Goal: Task Accomplishment & Management: Use online tool/utility

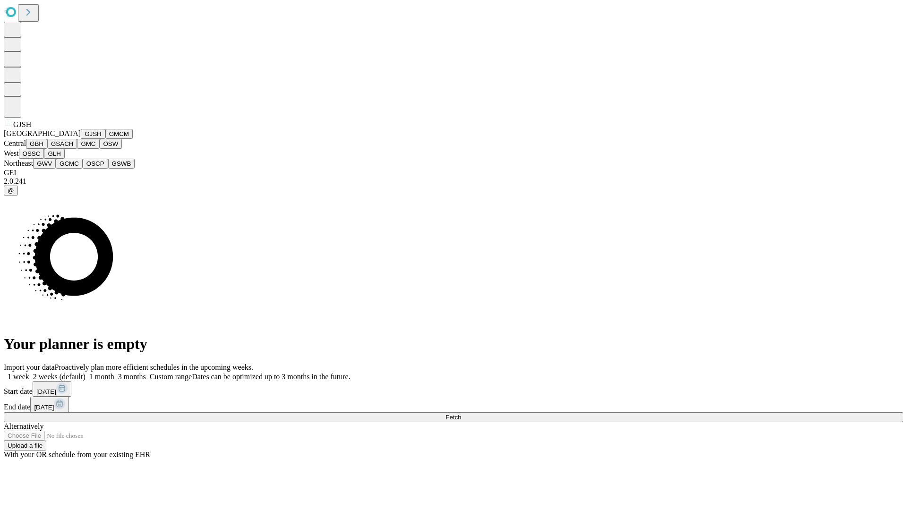
click at [81, 139] on button "GJSH" at bounding box center [93, 134] width 25 height 10
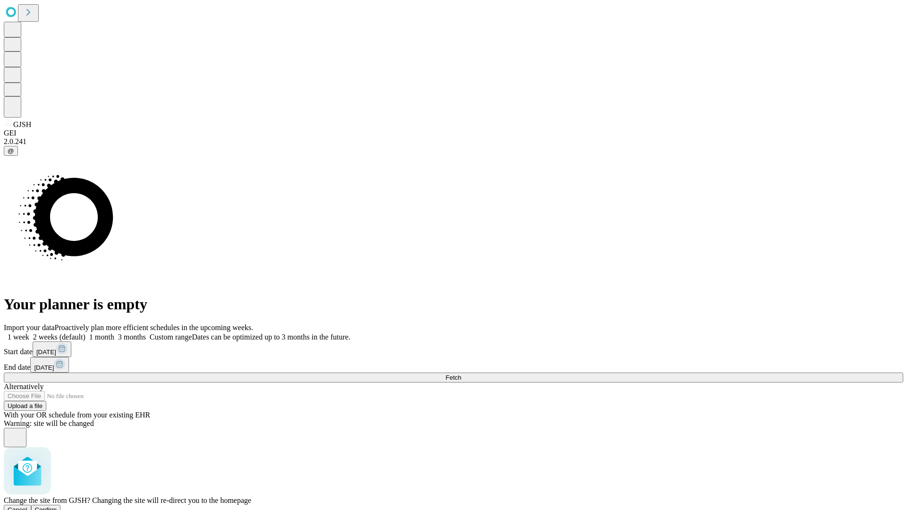
click at [57, 507] on span "Confirm" at bounding box center [46, 510] width 22 height 7
click at [114, 333] on label "1 month" at bounding box center [100, 337] width 29 height 8
click at [461, 374] on span "Fetch" at bounding box center [454, 377] width 16 height 7
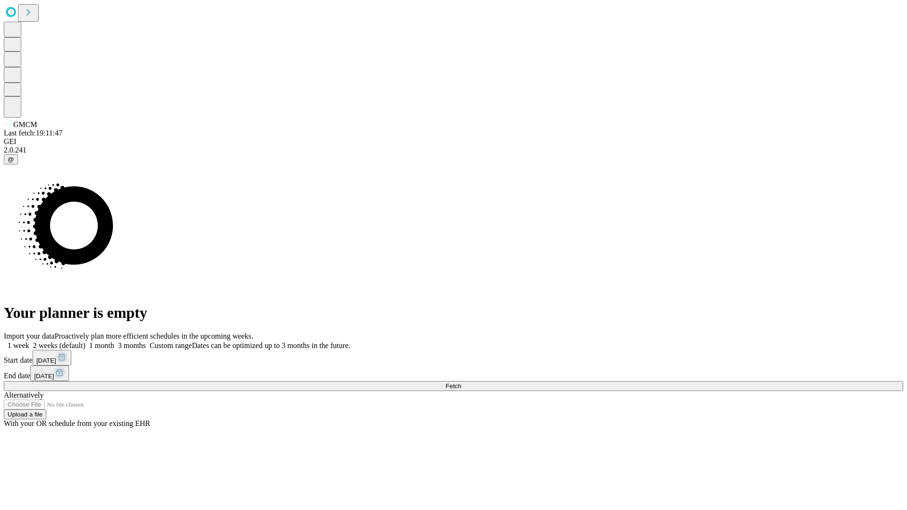
click at [114, 342] on label "1 month" at bounding box center [100, 346] width 29 height 8
click at [461, 383] on span "Fetch" at bounding box center [454, 386] width 16 height 7
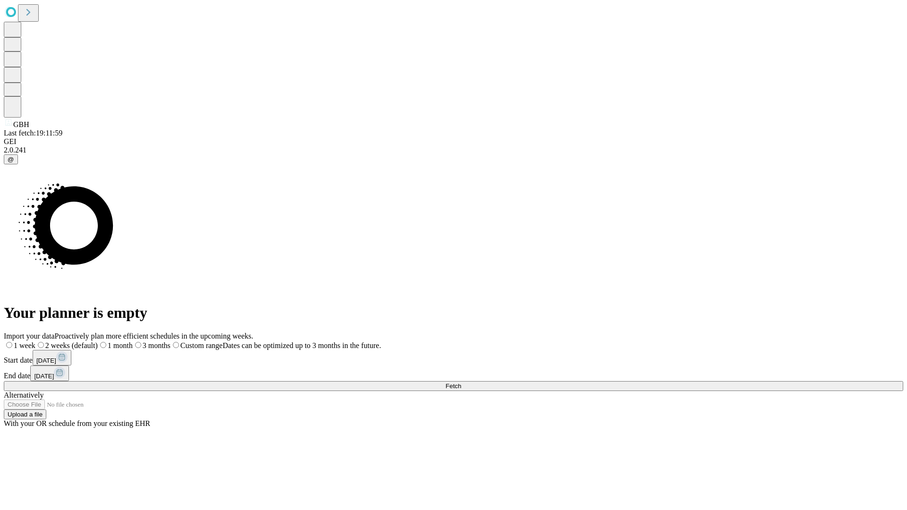
click at [133, 342] on label "1 month" at bounding box center [115, 346] width 35 height 8
click at [461, 383] on span "Fetch" at bounding box center [454, 386] width 16 height 7
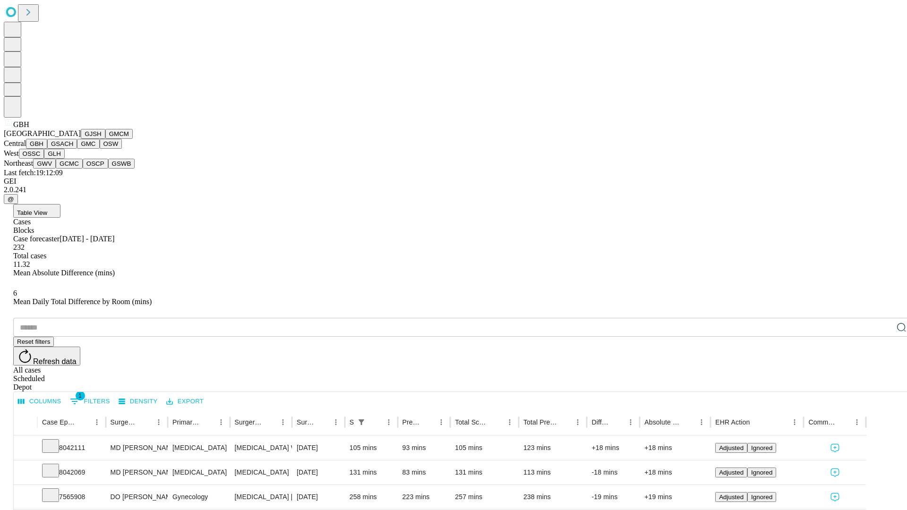
click at [73, 149] on button "GSACH" at bounding box center [62, 144] width 30 height 10
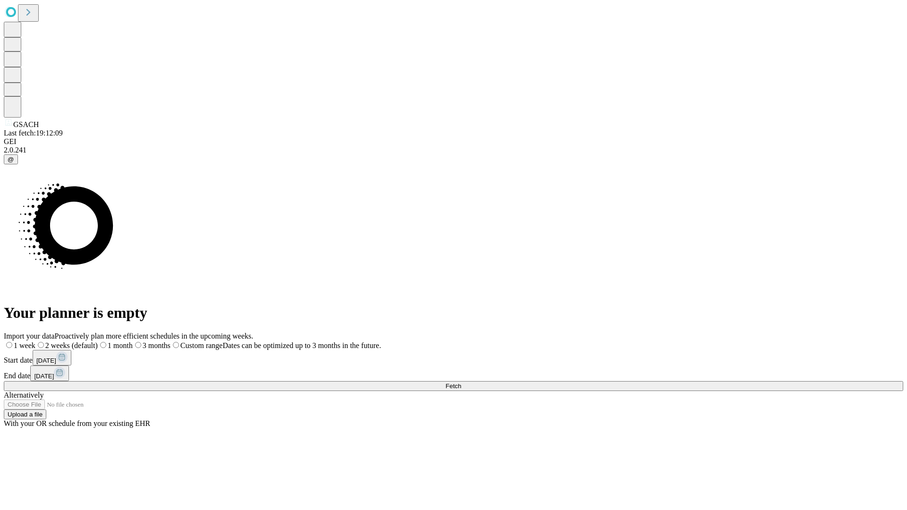
click at [133, 342] on label "1 month" at bounding box center [115, 346] width 35 height 8
click at [461, 383] on span "Fetch" at bounding box center [454, 386] width 16 height 7
click at [114, 342] on label "1 month" at bounding box center [100, 346] width 29 height 8
click at [461, 383] on span "Fetch" at bounding box center [454, 386] width 16 height 7
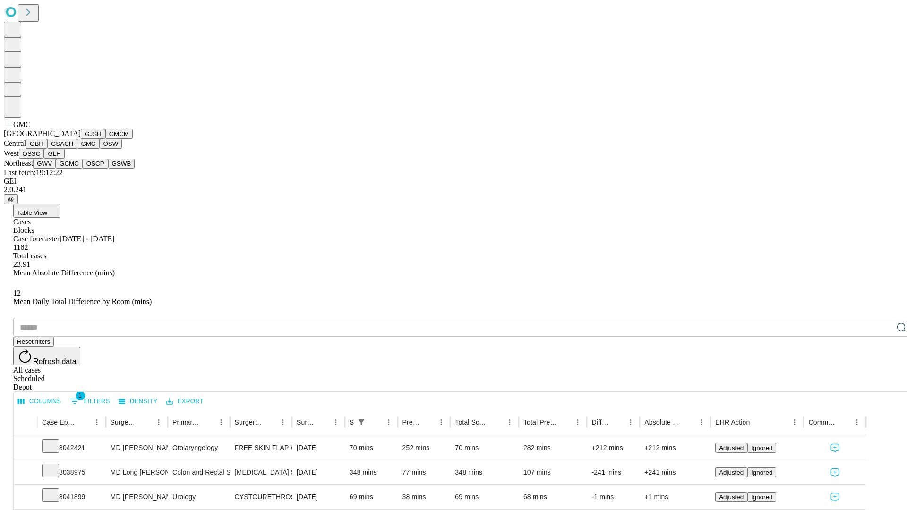
click at [100, 149] on button "OSW" at bounding box center [111, 144] width 23 height 10
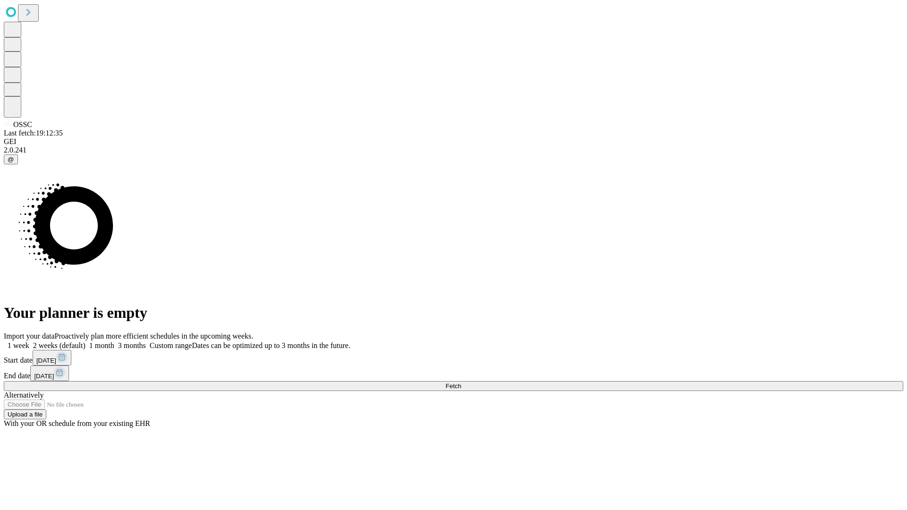
click at [114, 342] on label "1 month" at bounding box center [100, 346] width 29 height 8
click at [461, 383] on span "Fetch" at bounding box center [454, 386] width 16 height 7
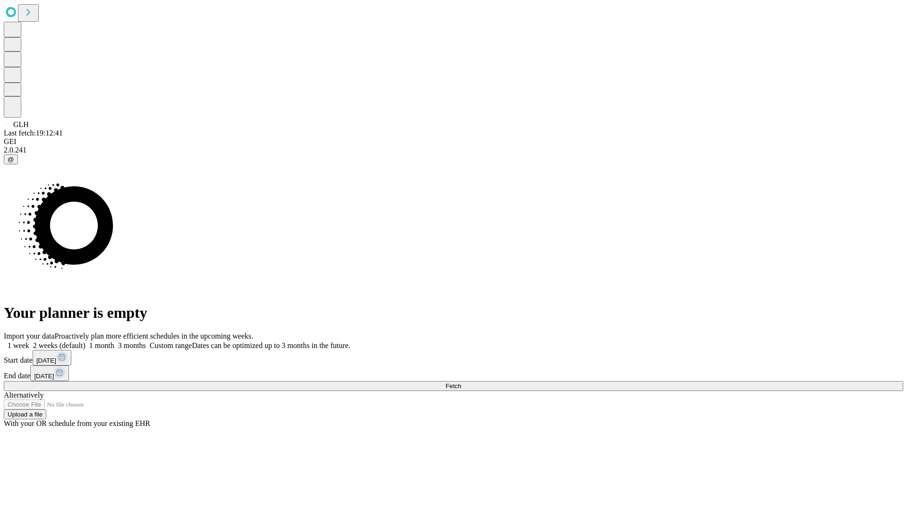
click at [114, 342] on label "1 month" at bounding box center [100, 346] width 29 height 8
click at [461, 383] on span "Fetch" at bounding box center [454, 386] width 16 height 7
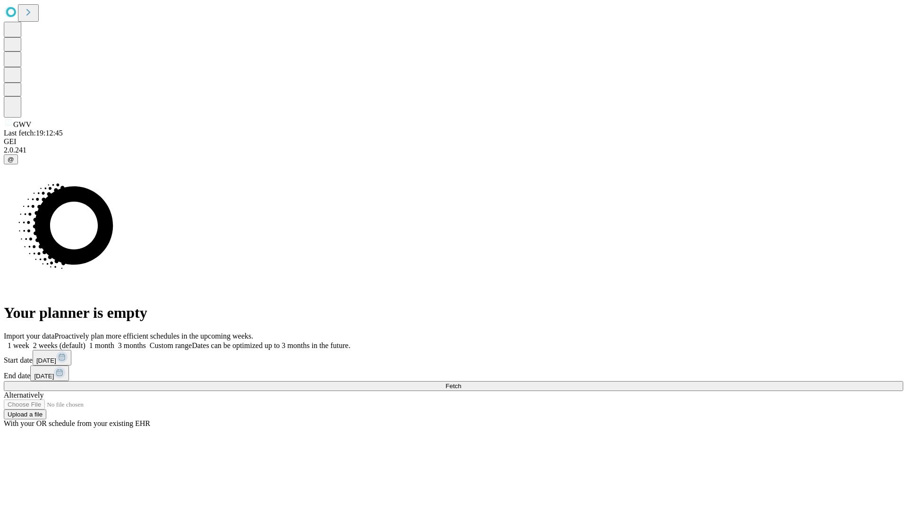
click at [114, 342] on label "1 month" at bounding box center [100, 346] width 29 height 8
click at [461, 383] on span "Fetch" at bounding box center [454, 386] width 16 height 7
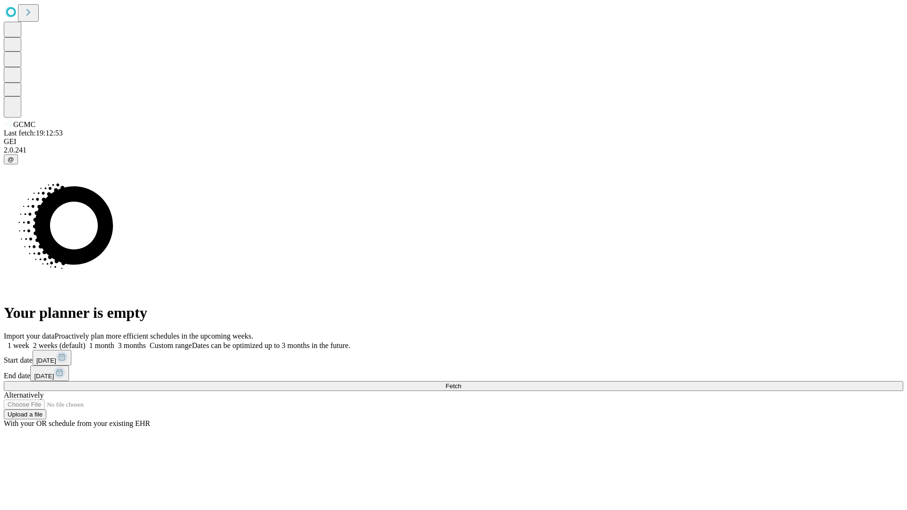
click at [114, 342] on label "1 month" at bounding box center [100, 346] width 29 height 8
click at [461, 383] on span "Fetch" at bounding box center [454, 386] width 16 height 7
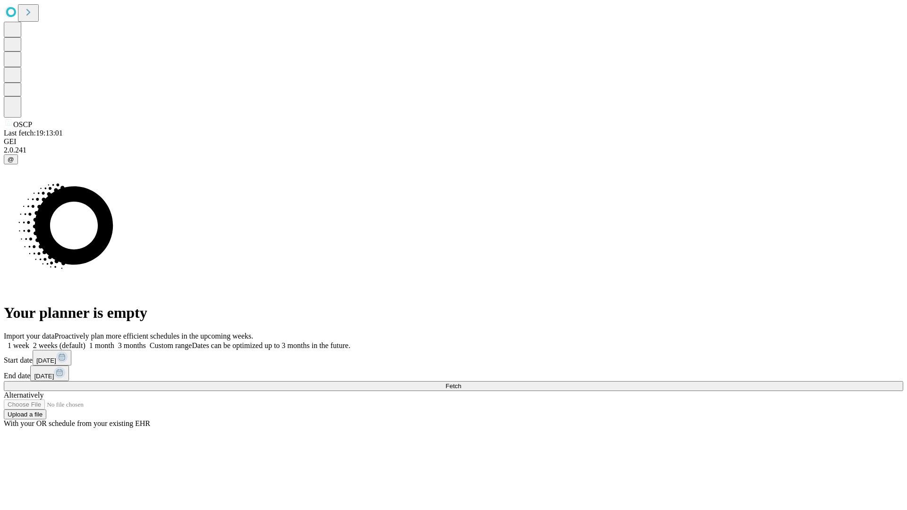
click at [114, 342] on label "1 month" at bounding box center [100, 346] width 29 height 8
click at [461, 383] on span "Fetch" at bounding box center [454, 386] width 16 height 7
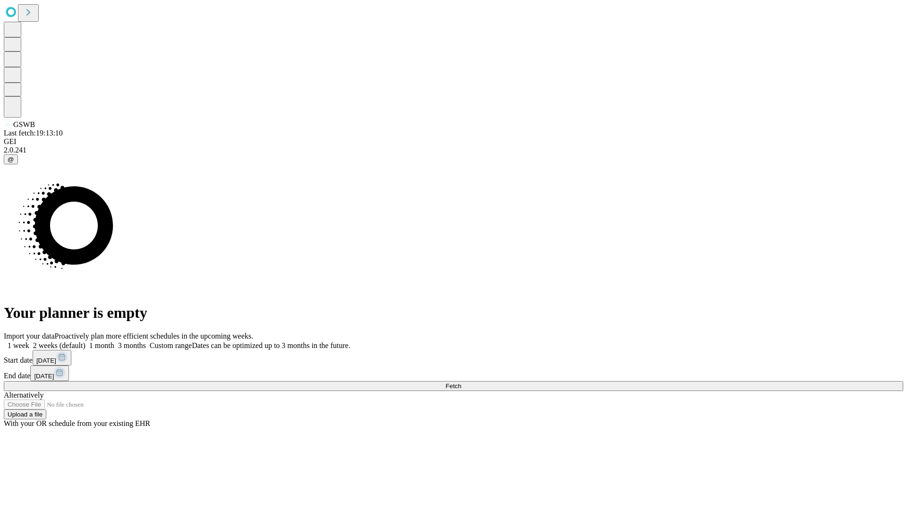
click at [114, 342] on label "1 month" at bounding box center [100, 346] width 29 height 8
click at [461, 383] on span "Fetch" at bounding box center [454, 386] width 16 height 7
